Goal: Task Accomplishment & Management: Use online tool/utility

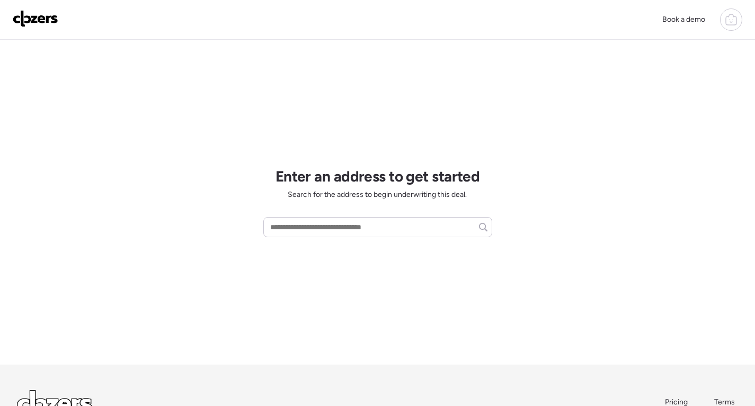
click at [733, 24] on icon at bounding box center [731, 19] width 13 height 13
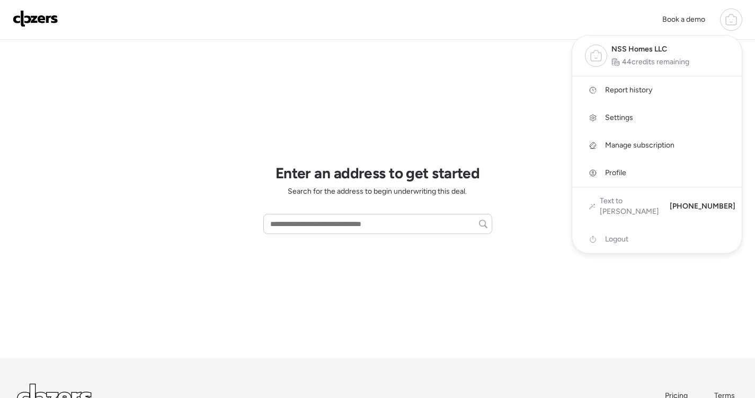
click at [656, 90] on link "Report history" at bounding box center [658, 90] width 170 height 28
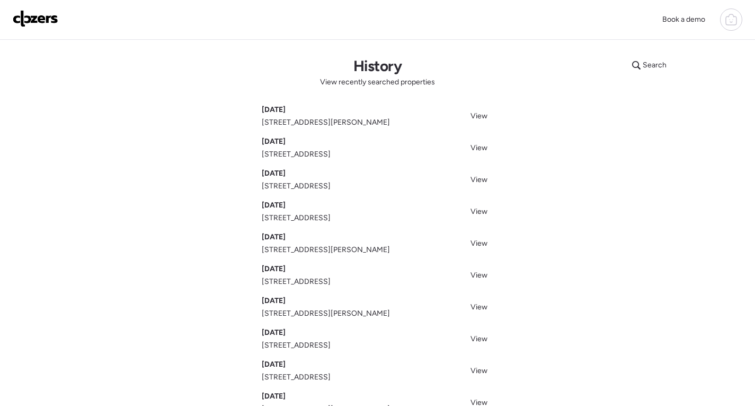
click at [656, 90] on div "Search History View recently searched properties [DATE][GEOGRAPHIC_DATA][STREET…" at bounding box center [378, 250] width 742 height 421
click at [475, 116] on span "View" at bounding box center [479, 115] width 17 height 9
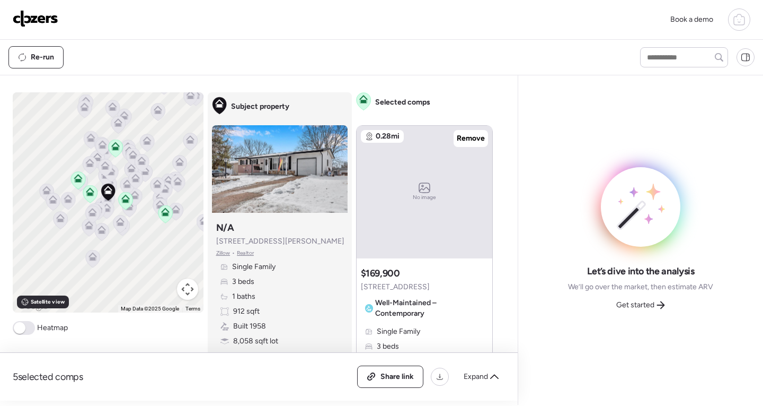
click at [22, 326] on span at bounding box center [24, 328] width 22 height 14
click at [661, 307] on icon at bounding box center [661, 305] width 8 height 8
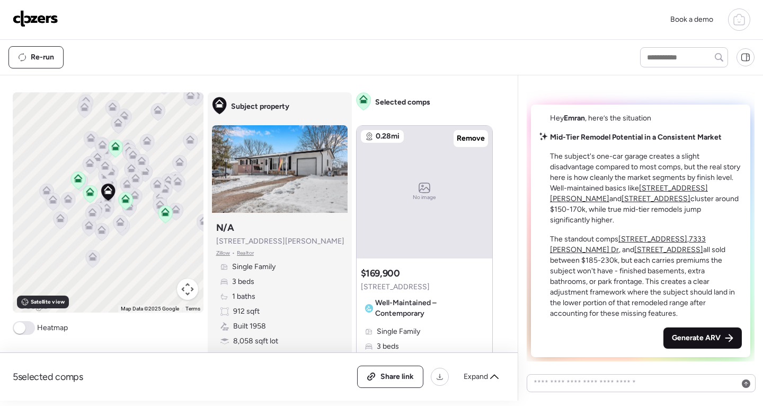
click at [687, 343] on span "Generate ARV" at bounding box center [696, 337] width 49 height 11
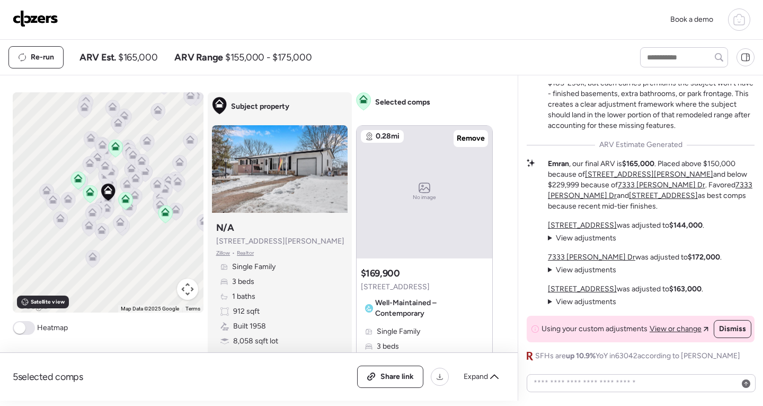
click at [163, 212] on icon at bounding box center [165, 211] width 8 height 8
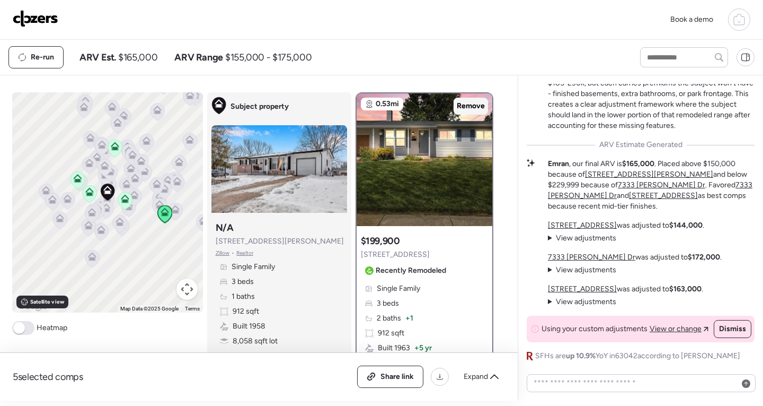
click at [468, 108] on span "Remove" at bounding box center [471, 106] width 28 height 11
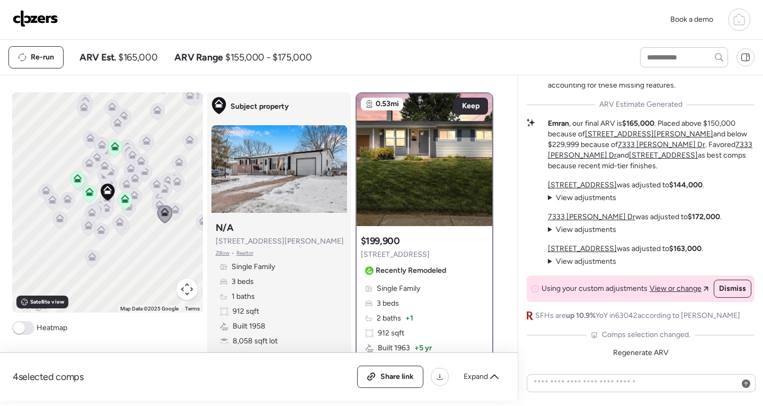
click at [121, 198] on icon at bounding box center [125, 198] width 8 height 8
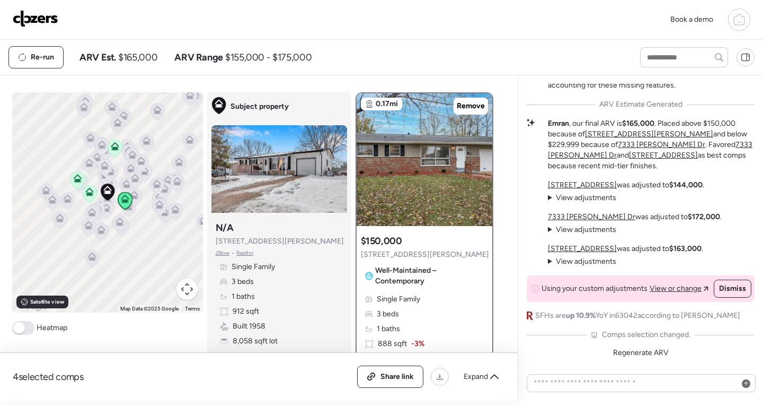
click at [86, 192] on icon at bounding box center [89, 193] width 7 height 3
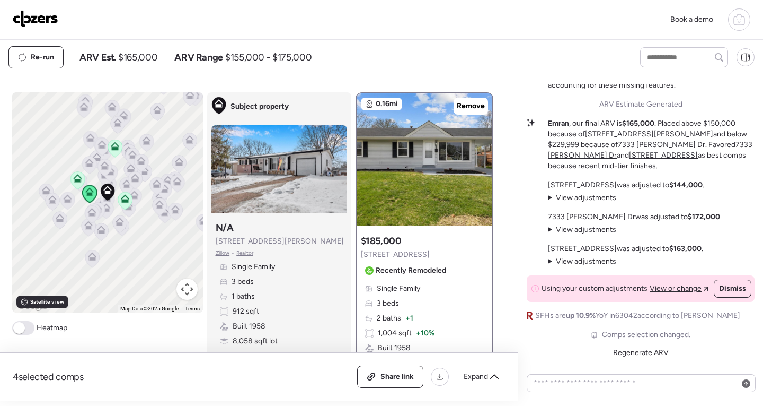
click at [73, 177] on icon at bounding box center [77, 176] width 8 height 5
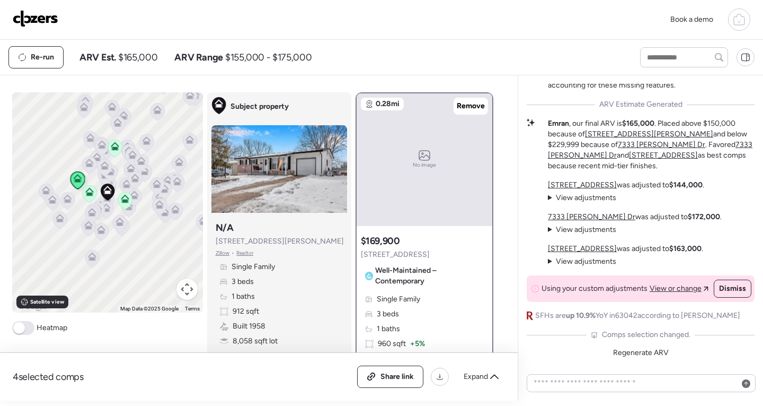
click at [112, 145] on icon at bounding box center [115, 144] width 8 height 5
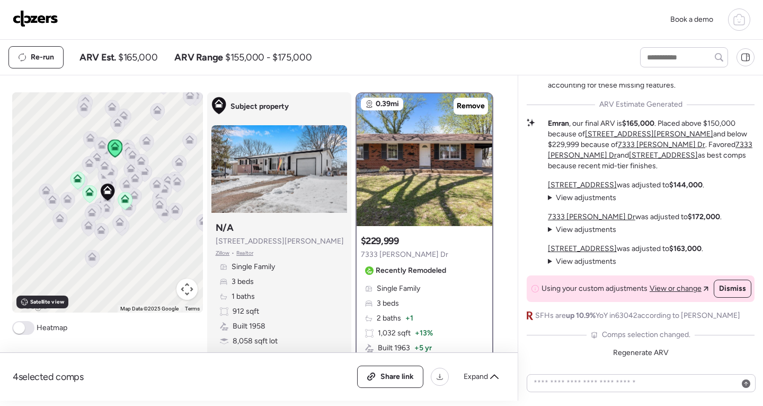
click at [138, 249] on div "To activate drag with keyboard, press Alt + Enter. Once in keyboard drag state,…" at bounding box center [107, 202] width 191 height 220
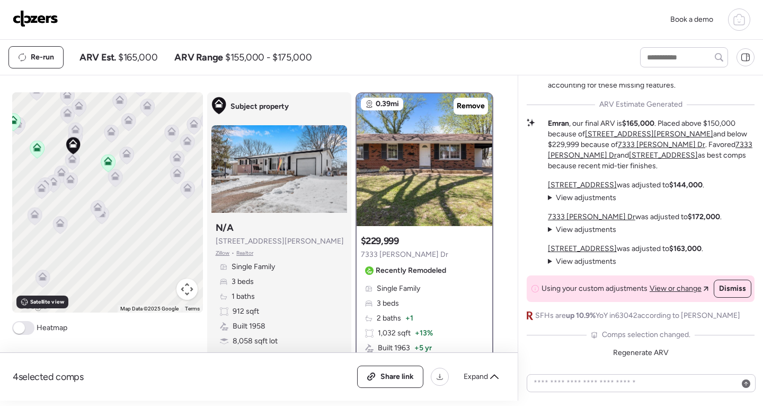
click at [138, 249] on div "To activate drag with keyboard, press Alt + Enter. Once in keyboard drag state,…" at bounding box center [107, 202] width 191 height 220
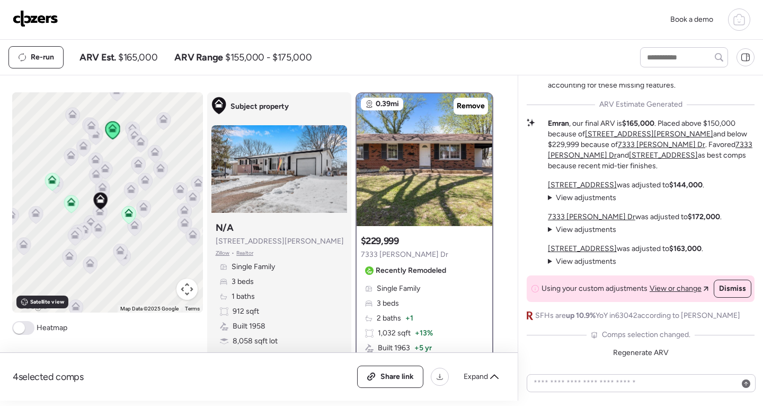
drag, startPoint x: 147, startPoint y: 243, endPoint x: 159, endPoint y: 278, distance: 36.7
click at [159, 278] on div "To activate drag with keyboard, press Alt + Enter. Once in keyboard drag state,…" at bounding box center [107, 202] width 191 height 220
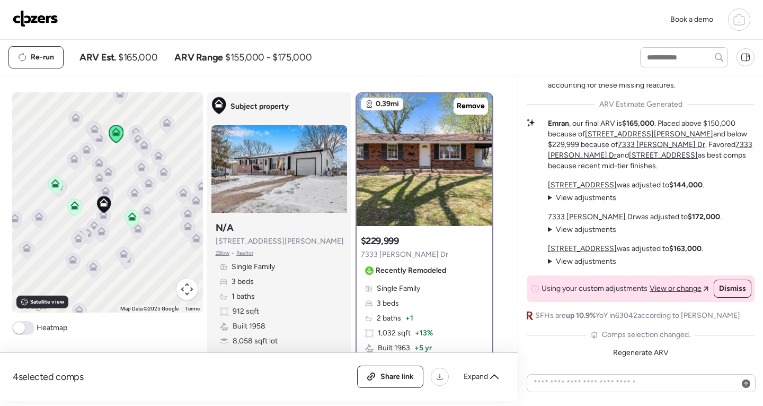
click at [137, 231] on icon at bounding box center [138, 228] width 8 height 8
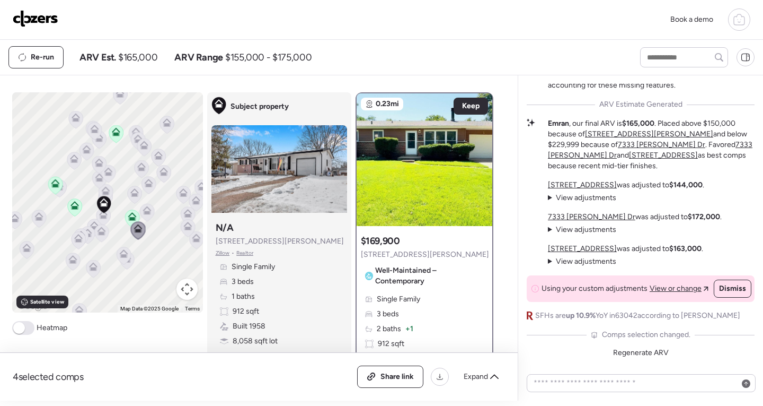
click at [129, 213] on icon at bounding box center [132, 216] width 8 height 8
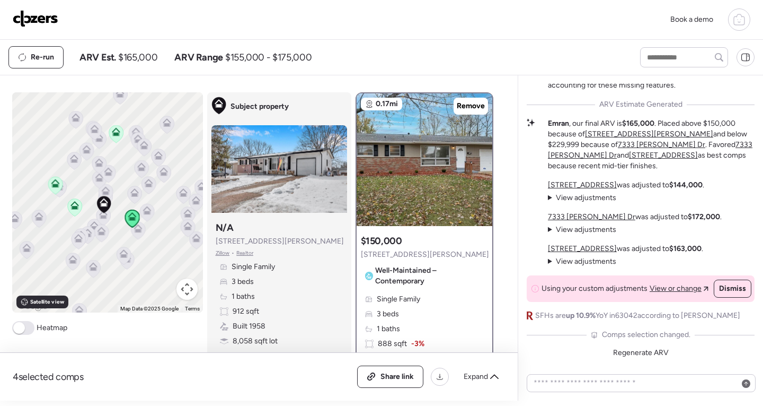
click at [129, 213] on icon at bounding box center [132, 216] width 8 height 8
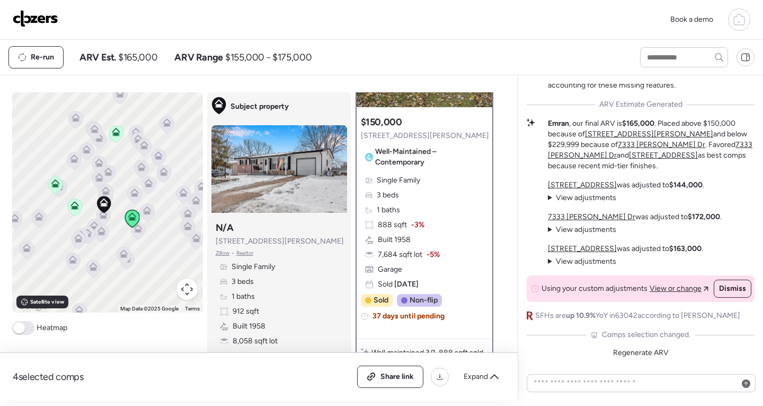
scroll to position [117, 0]
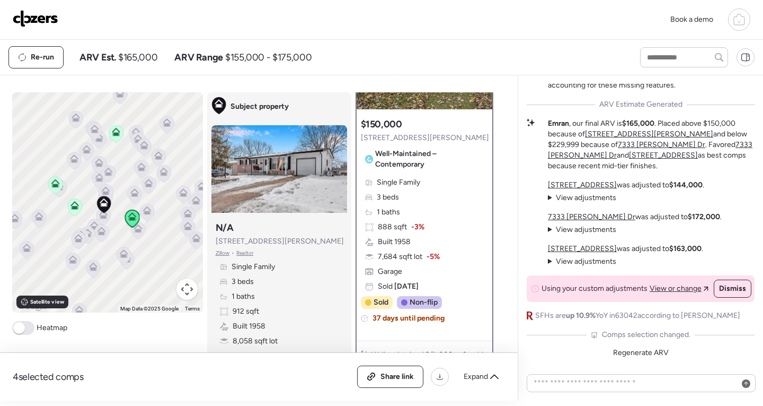
click at [136, 233] on icon at bounding box center [138, 230] width 14 height 17
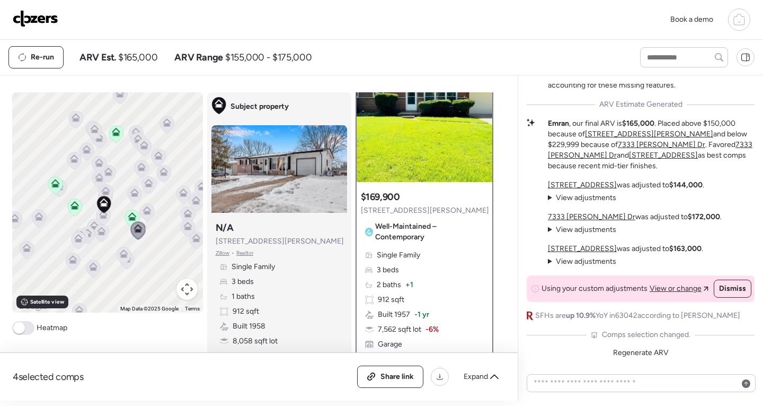
scroll to position [0, 0]
